Goal: Transaction & Acquisition: Purchase product/service

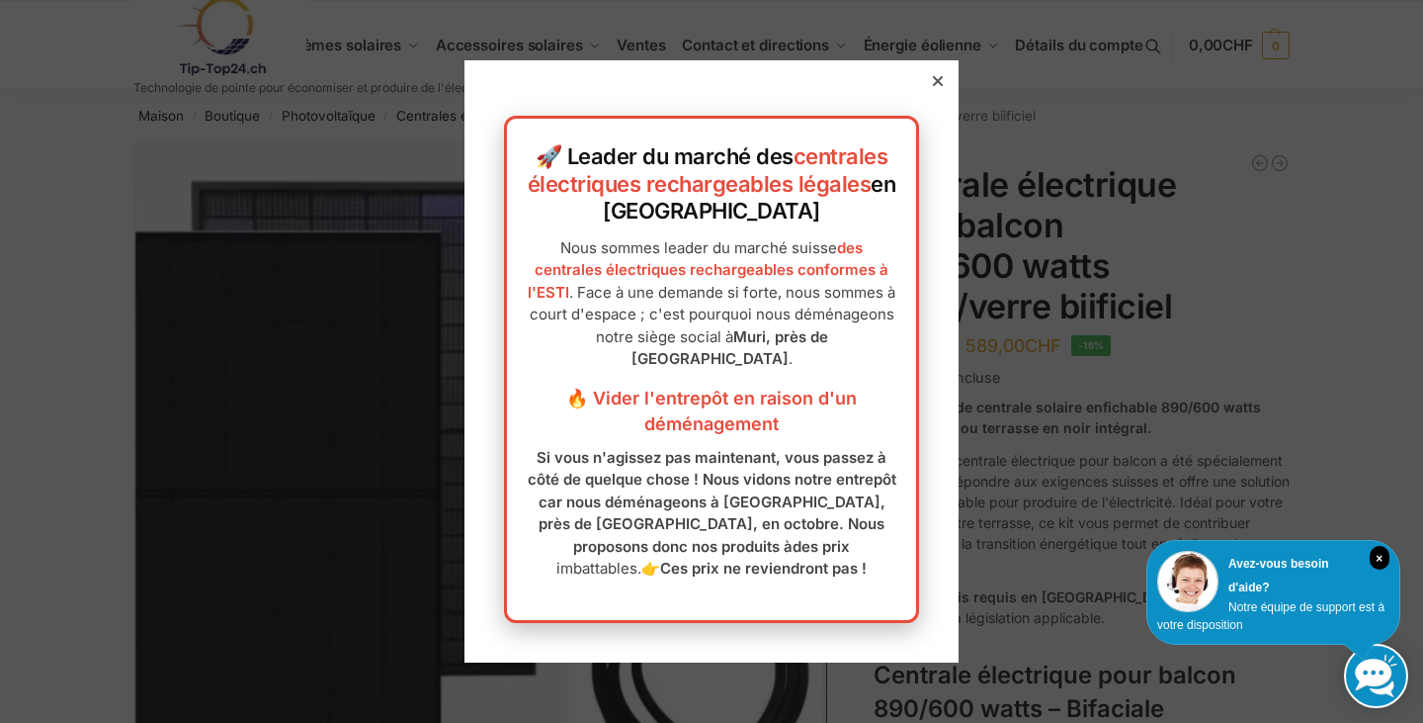
click at [929, 79] on div at bounding box center [938, 81] width 18 height 18
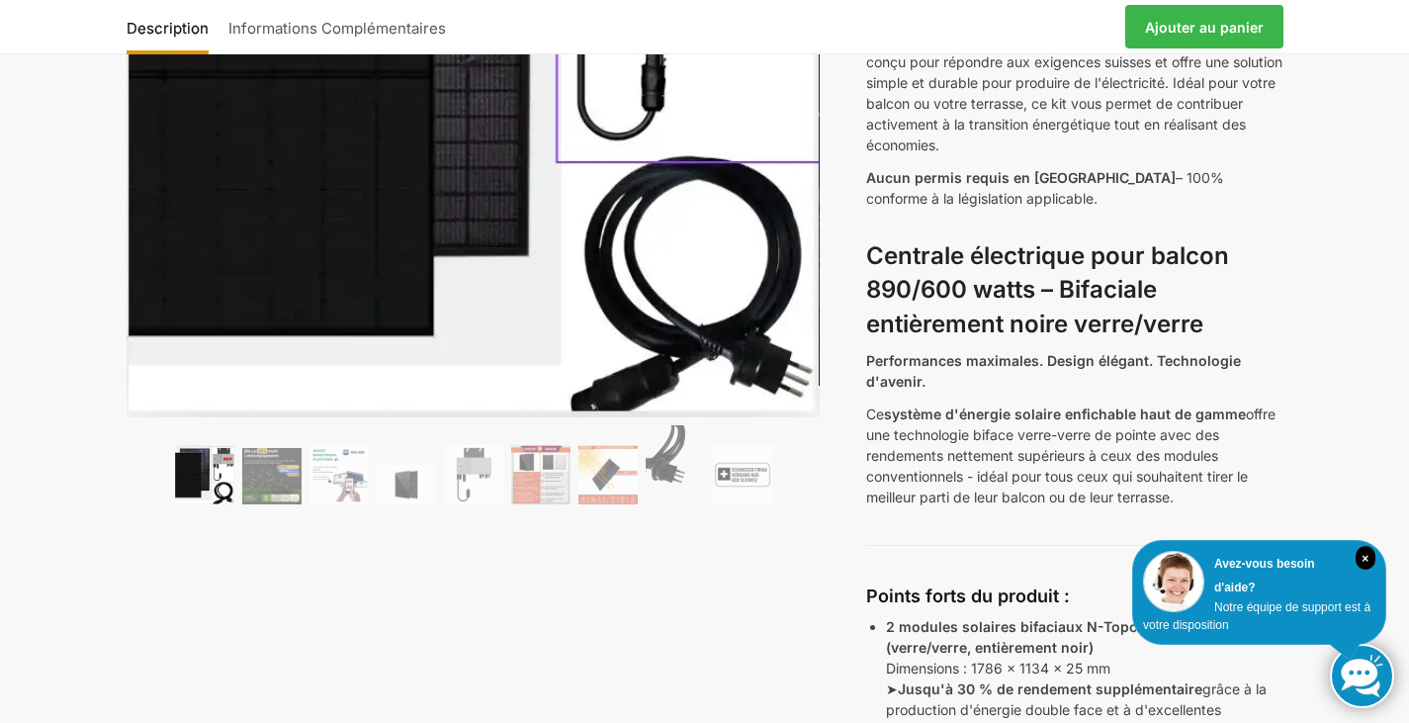
scroll to position [395, 0]
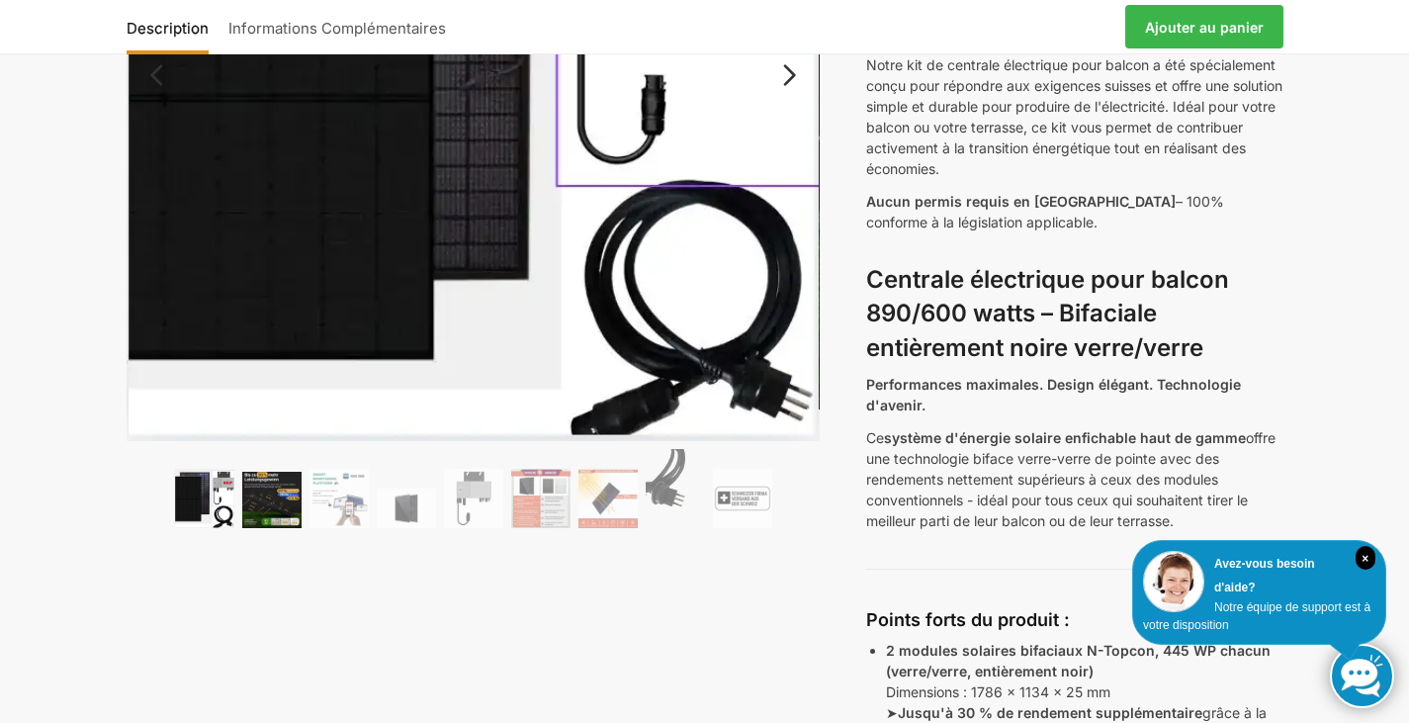
click at [277, 504] on img at bounding box center [271, 500] width 59 height 56
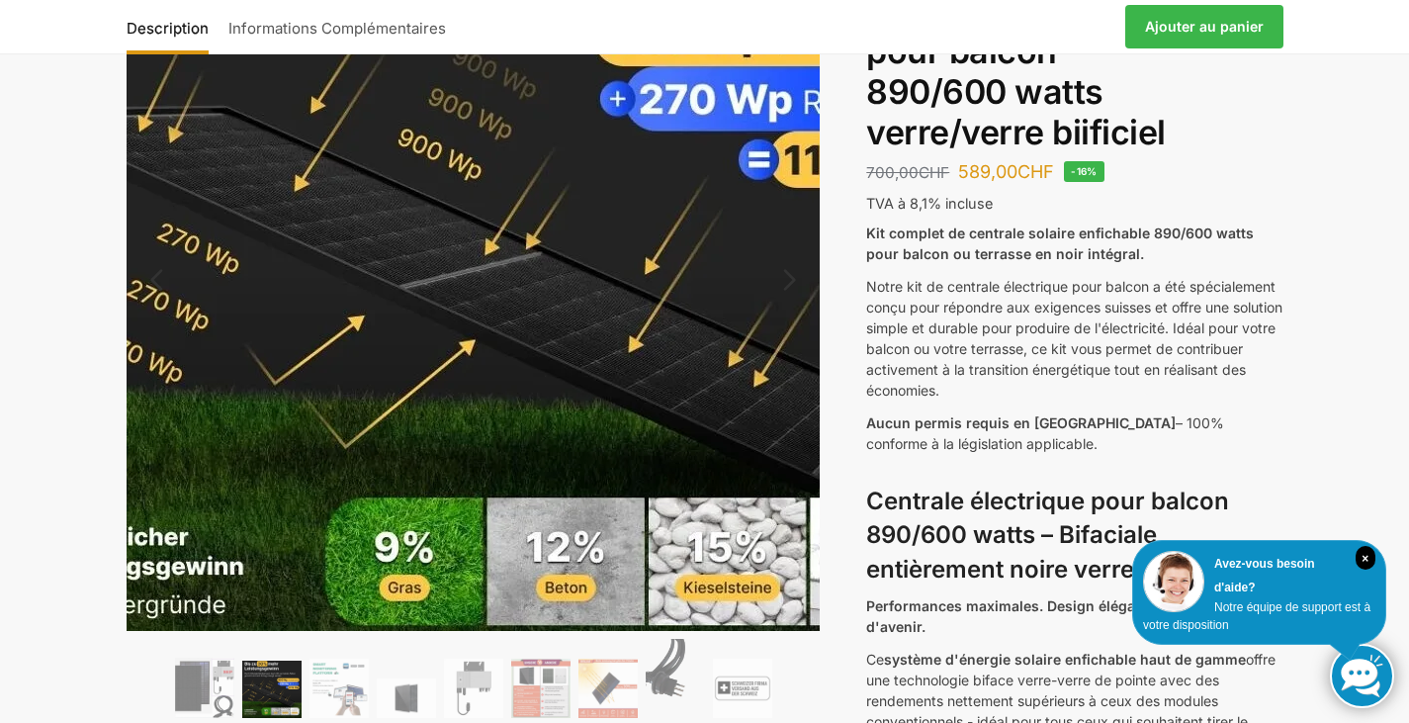
scroll to position [198, 0]
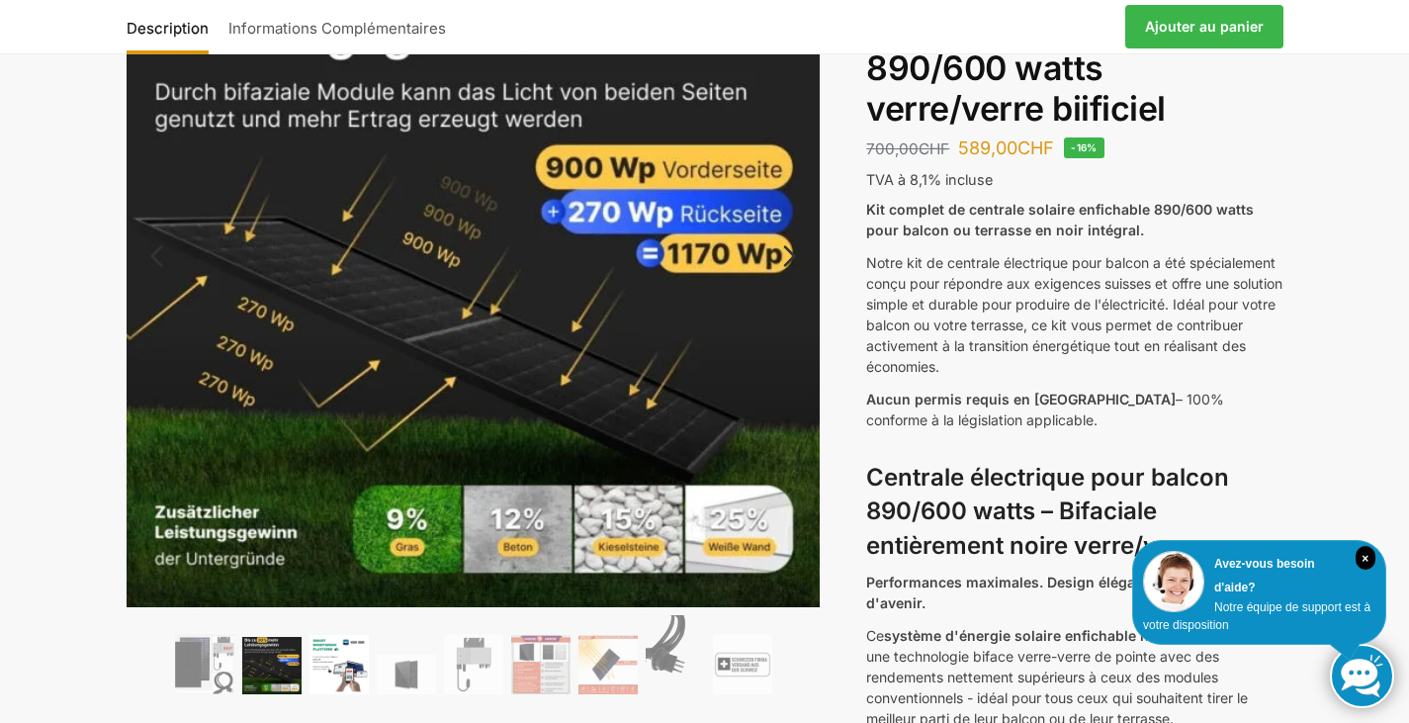
click at [357, 669] on img at bounding box center [338, 664] width 59 height 59
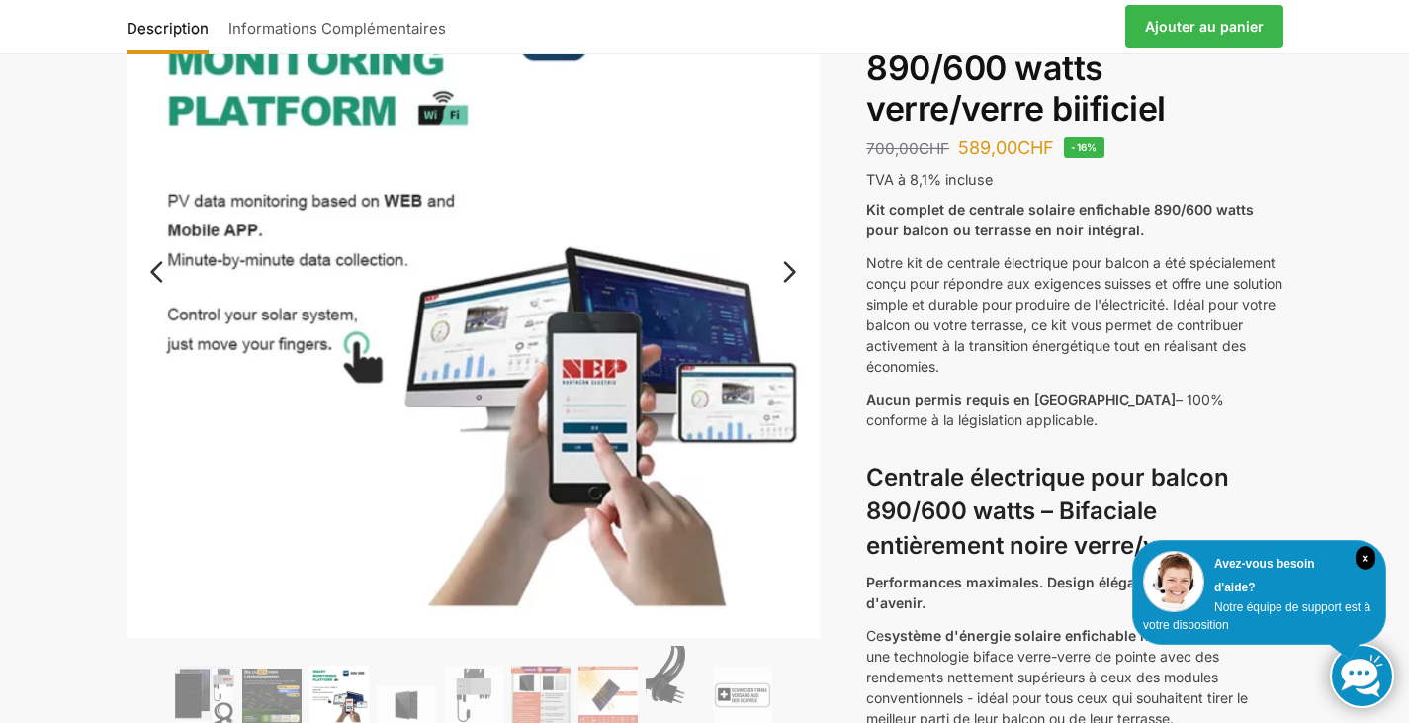
click at [435, 674] on ol at bounding box center [474, 688] width 694 height 85
click at [349, 688] on img at bounding box center [338, 694] width 59 height 59
click at [415, 687] on img at bounding box center [406, 705] width 59 height 40
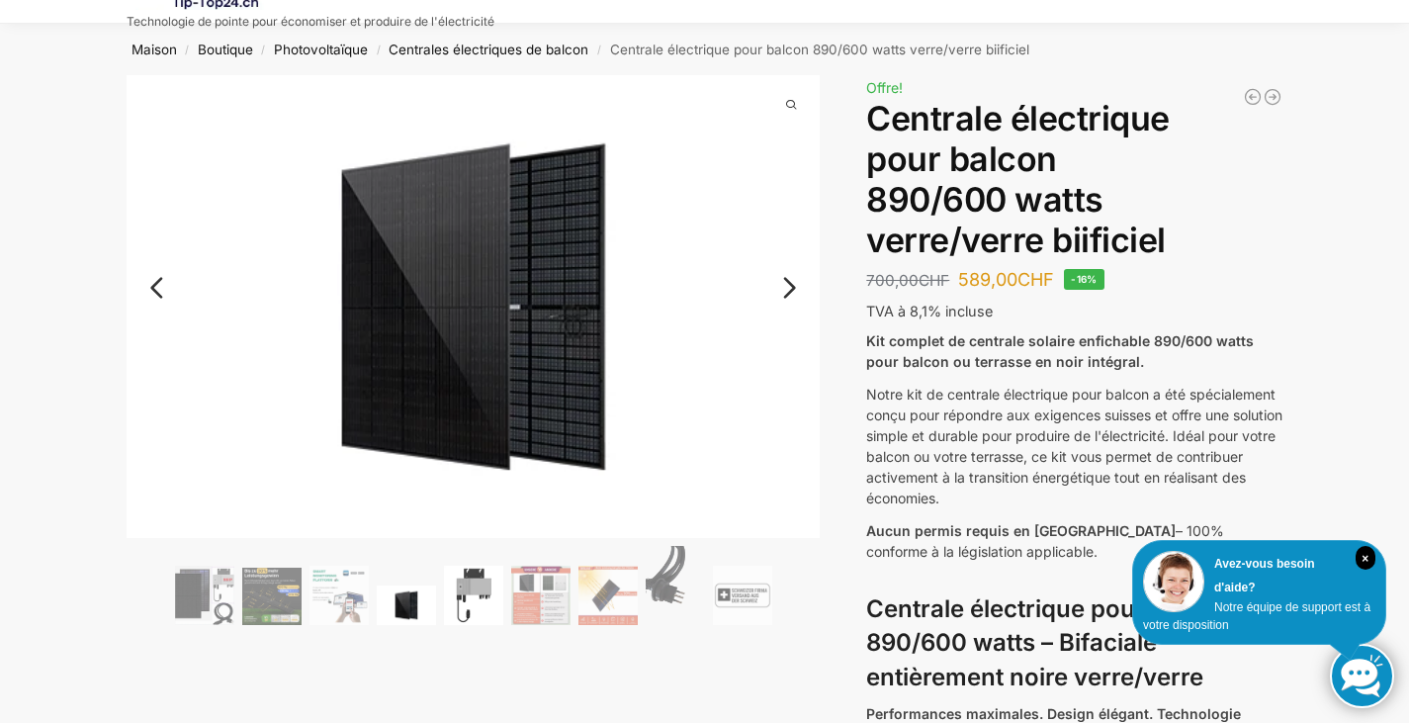
click at [498, 572] on img at bounding box center [473, 594] width 59 height 59
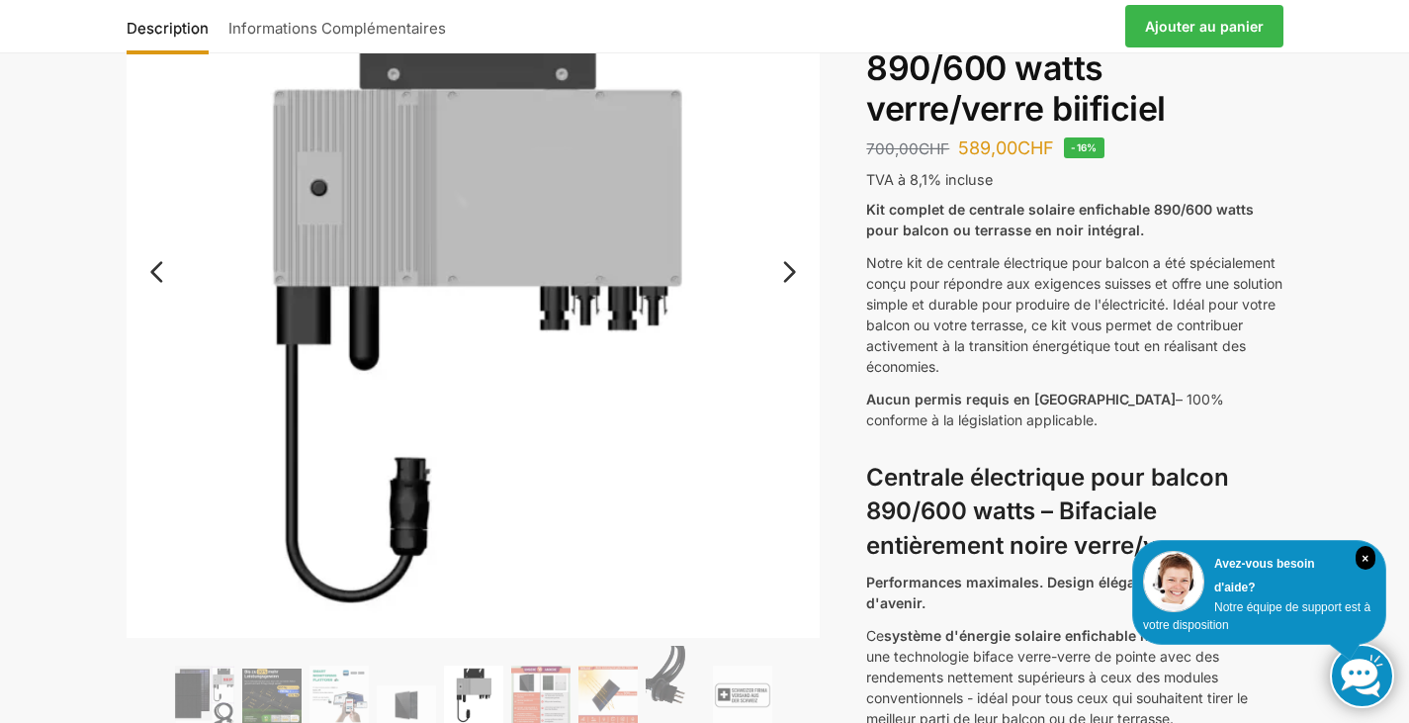
click at [550, 614] on img at bounding box center [461, 250] width 791 height 791
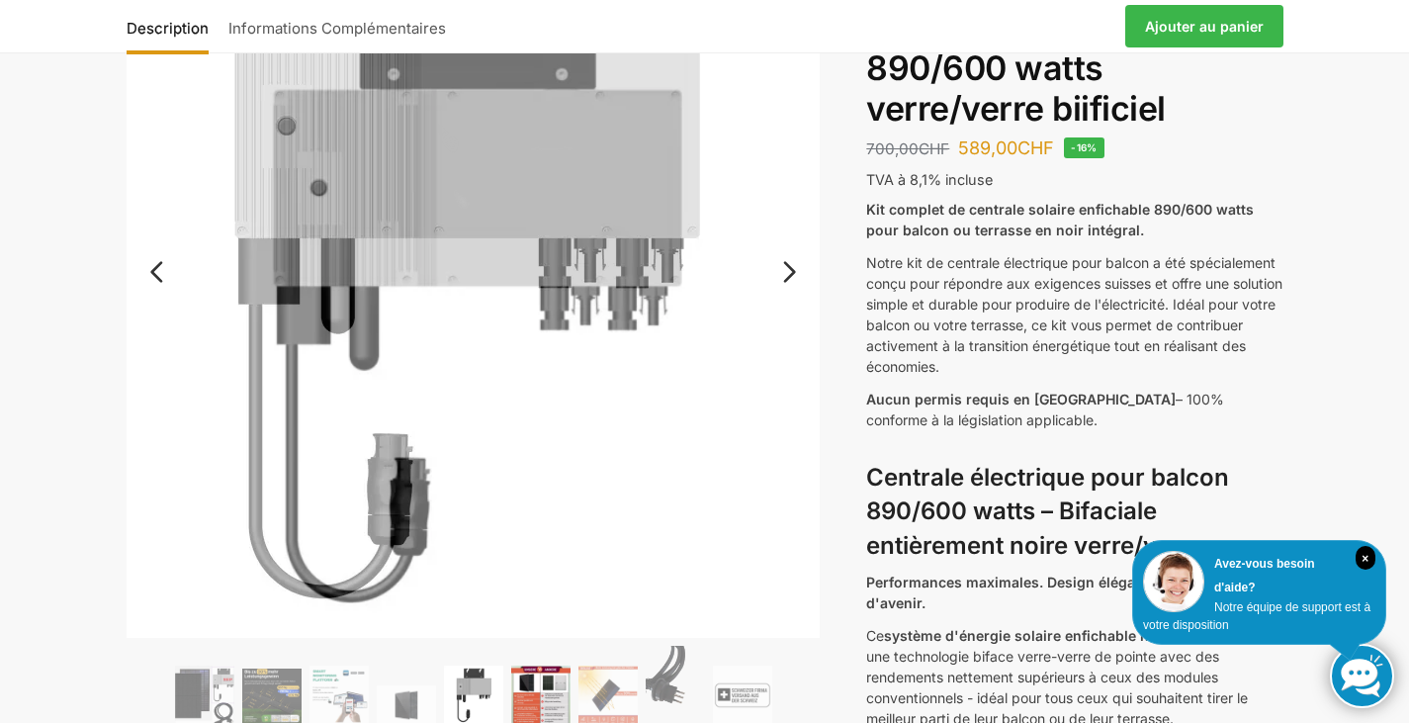
click at [549, 668] on img at bounding box center [540, 694] width 59 height 59
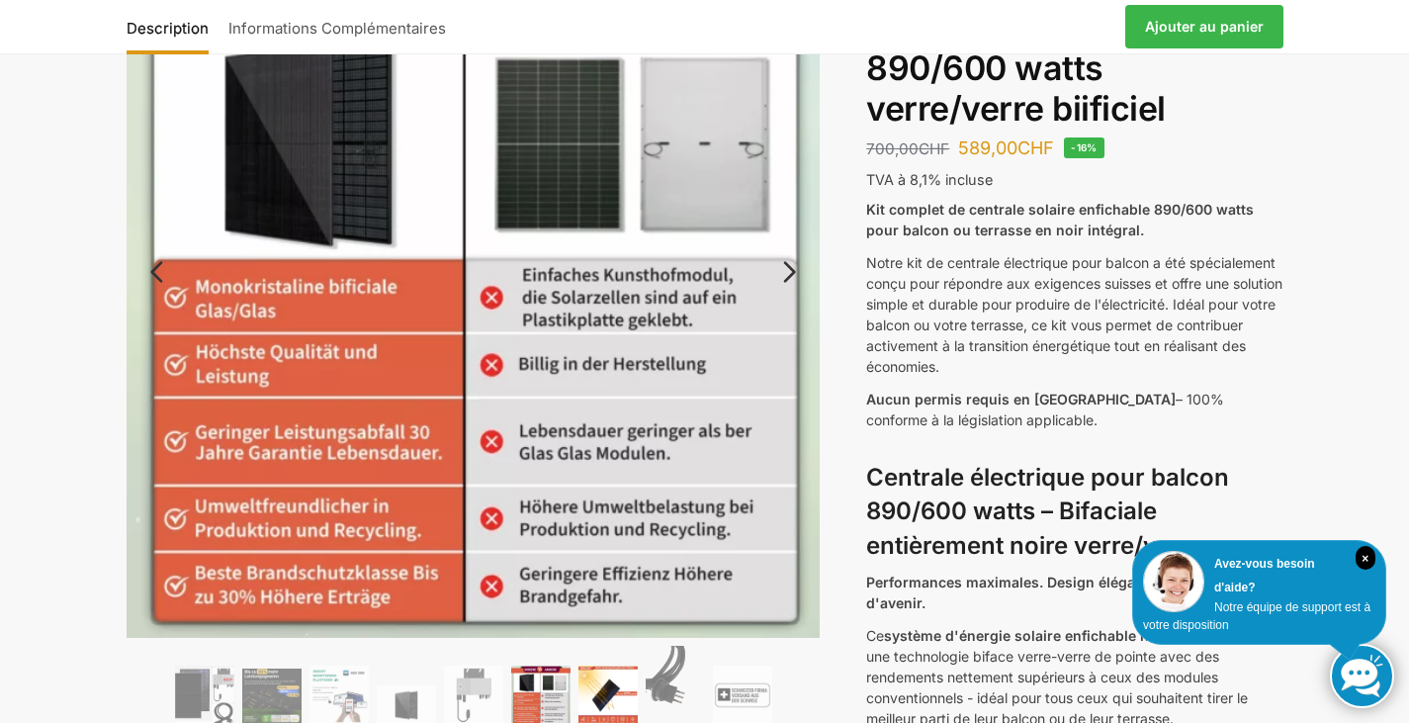
click at [599, 682] on img at bounding box center [607, 694] width 59 height 59
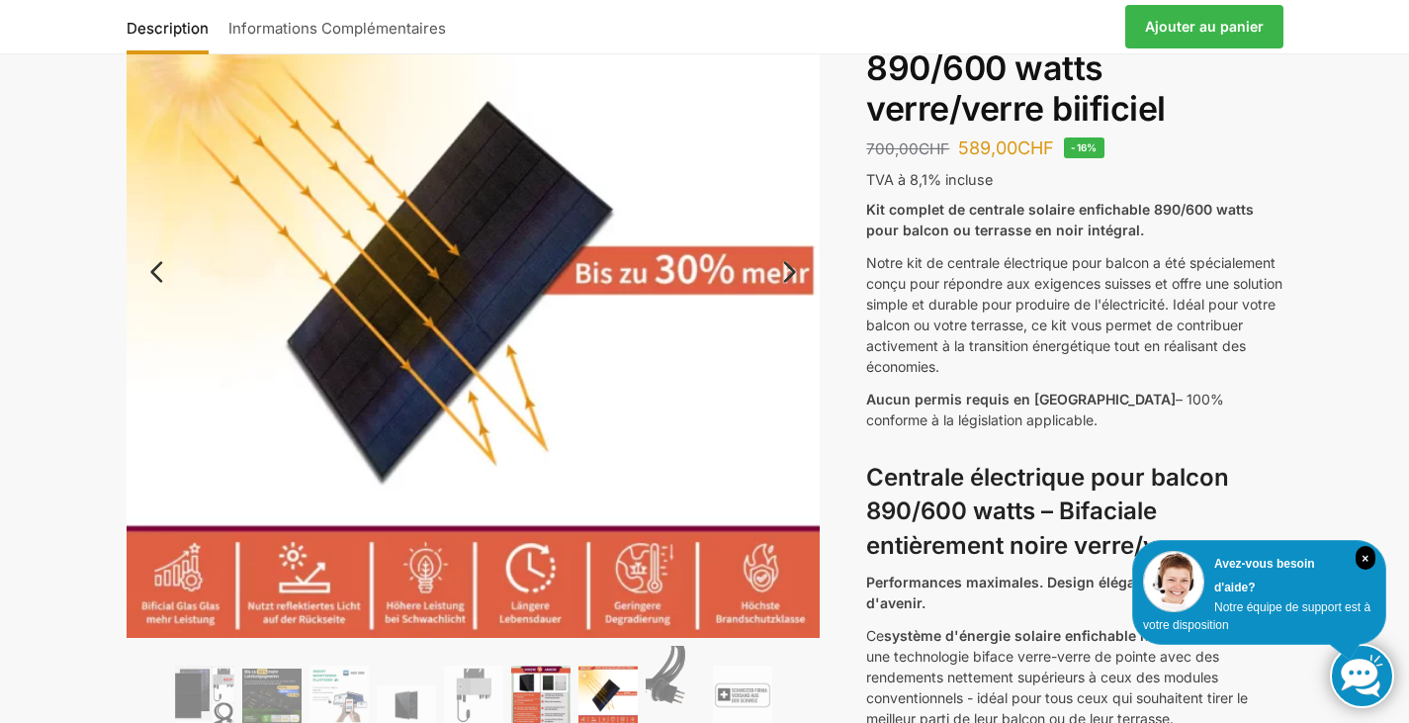
click at [516, 679] on img at bounding box center [540, 694] width 59 height 59
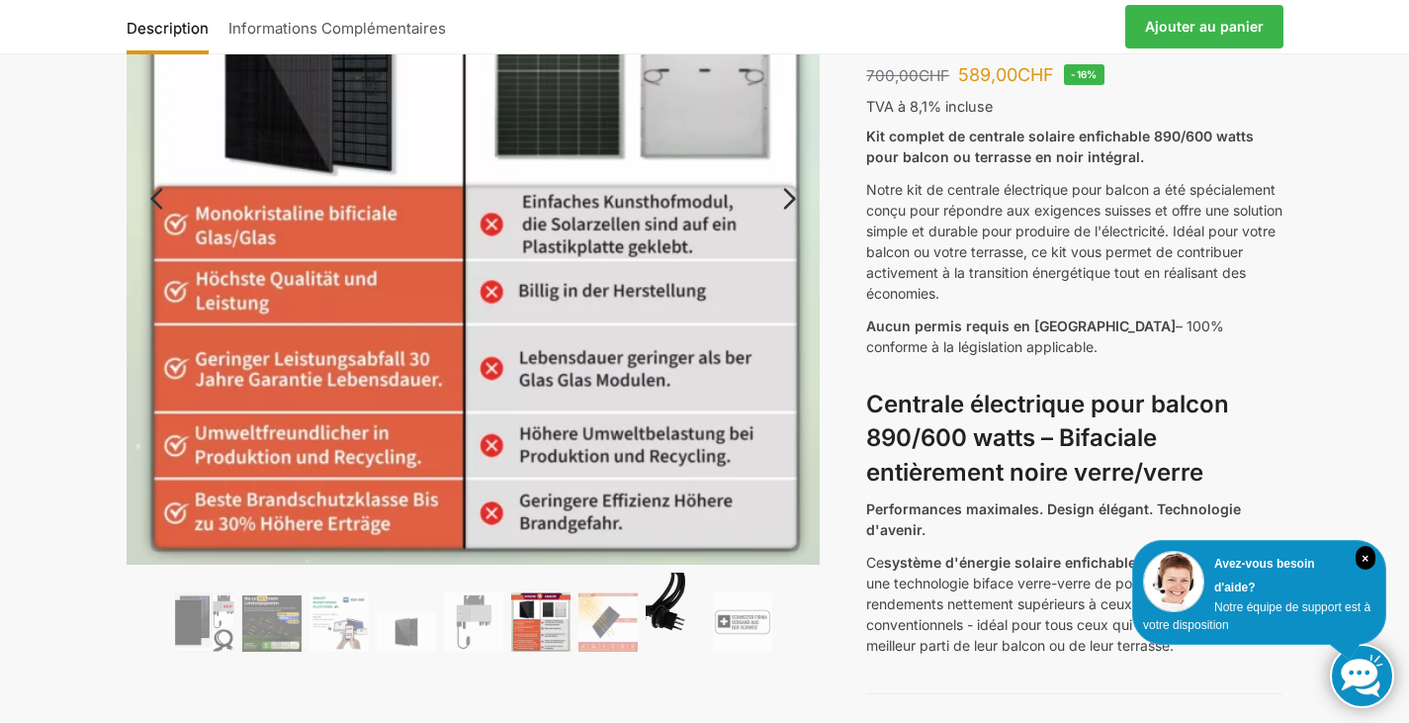
scroll to position [264, 0]
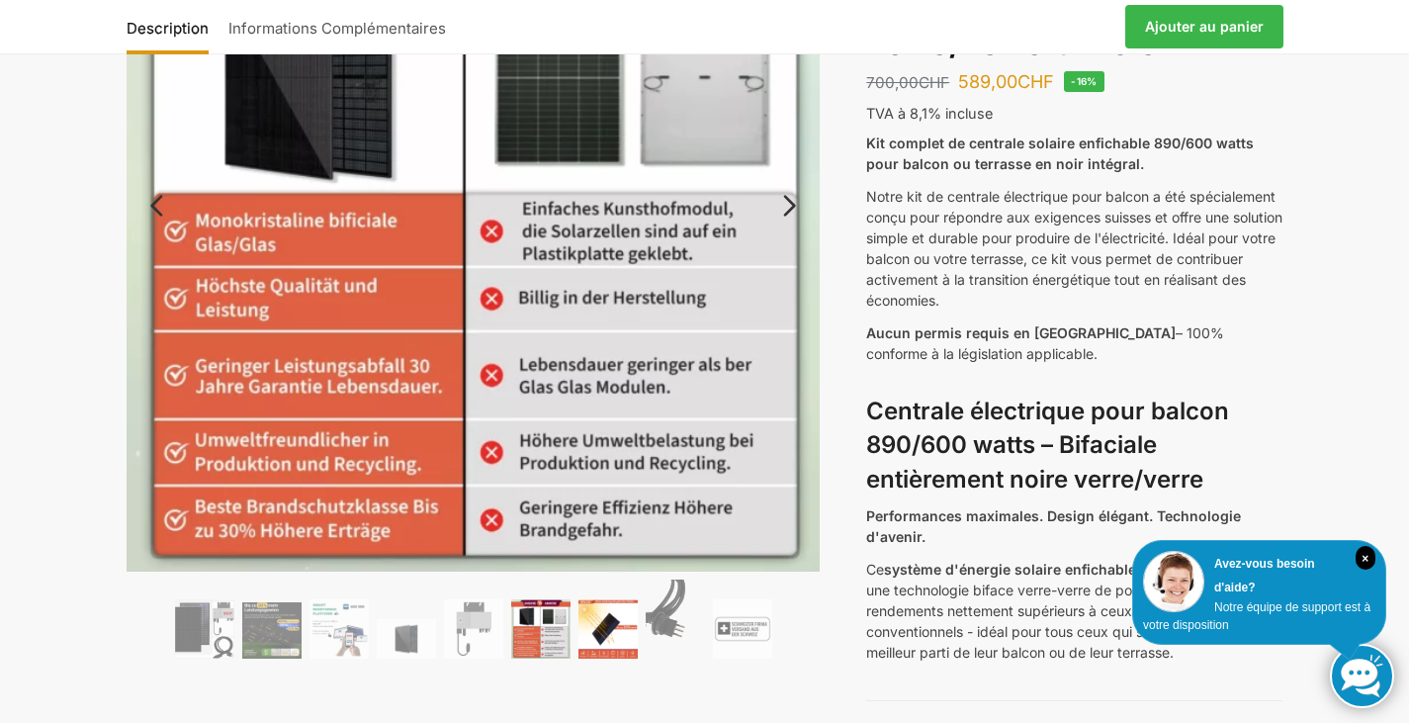
click at [612, 634] on img at bounding box center [607, 628] width 59 height 59
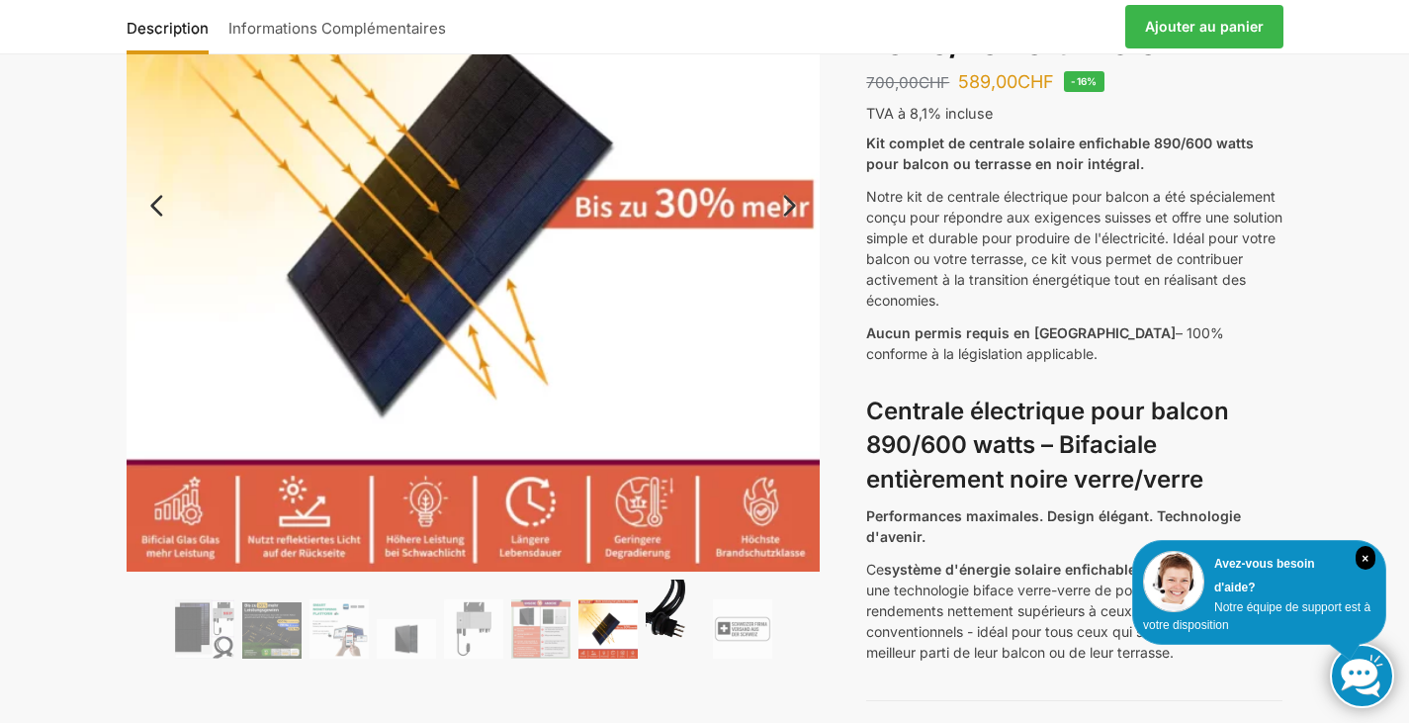
click at [682, 639] on img at bounding box center [675, 618] width 59 height 79
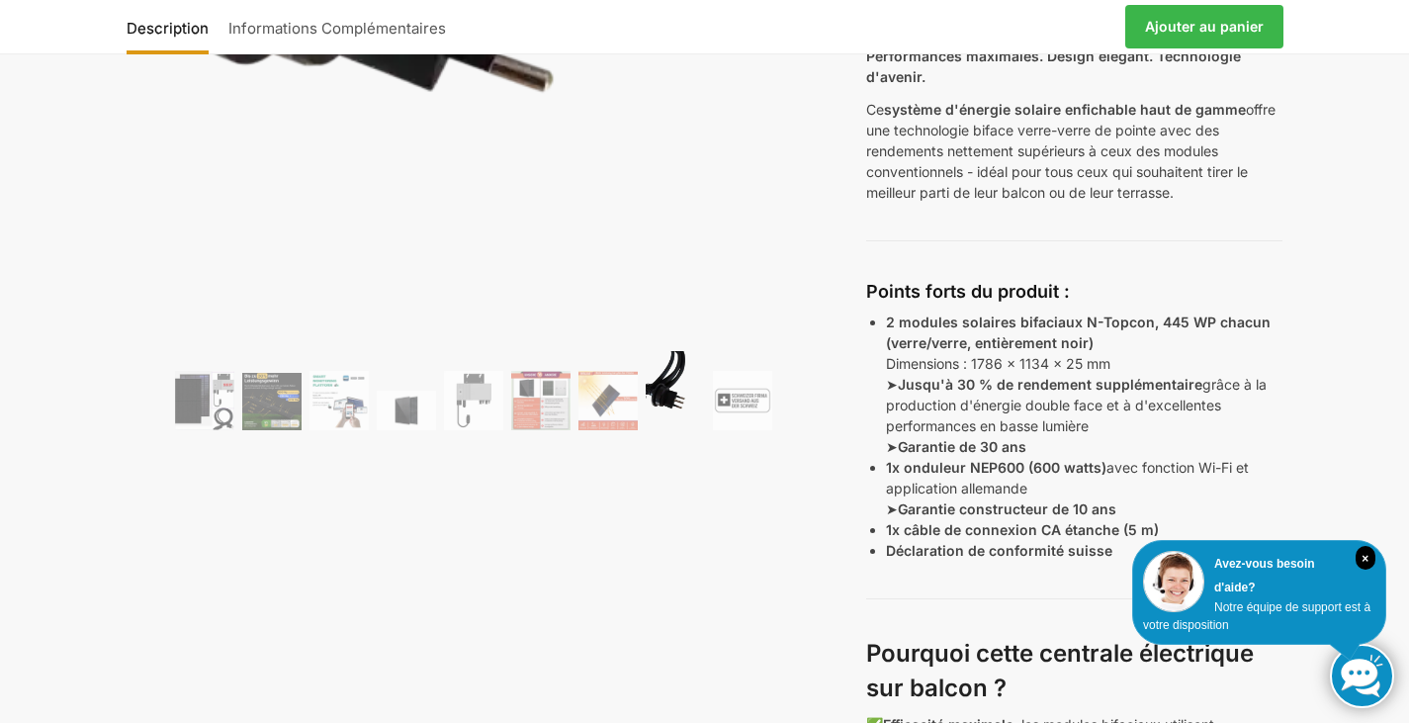
scroll to position [725, 0]
click at [717, 391] on img at bounding box center [742, 399] width 59 height 59
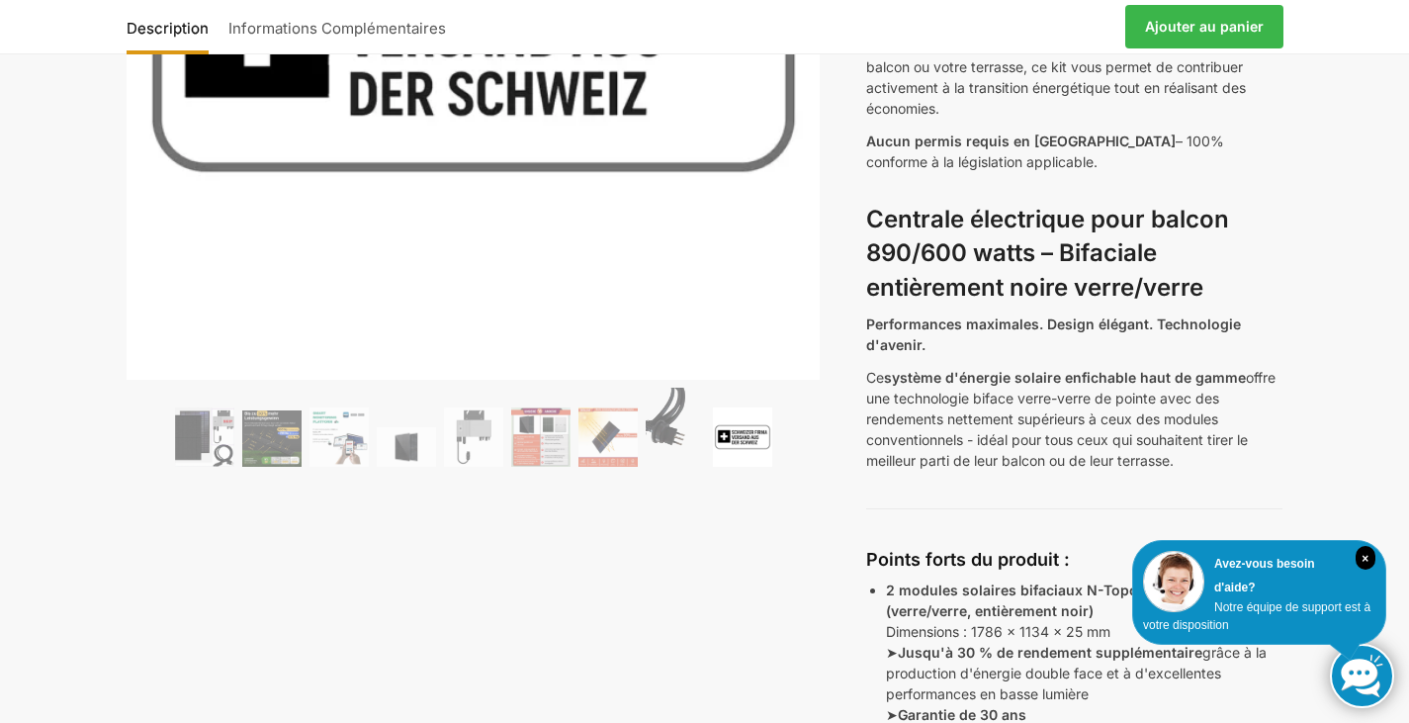
scroll to position [0, 0]
